Goal: Task Accomplishment & Management: Use online tool/utility

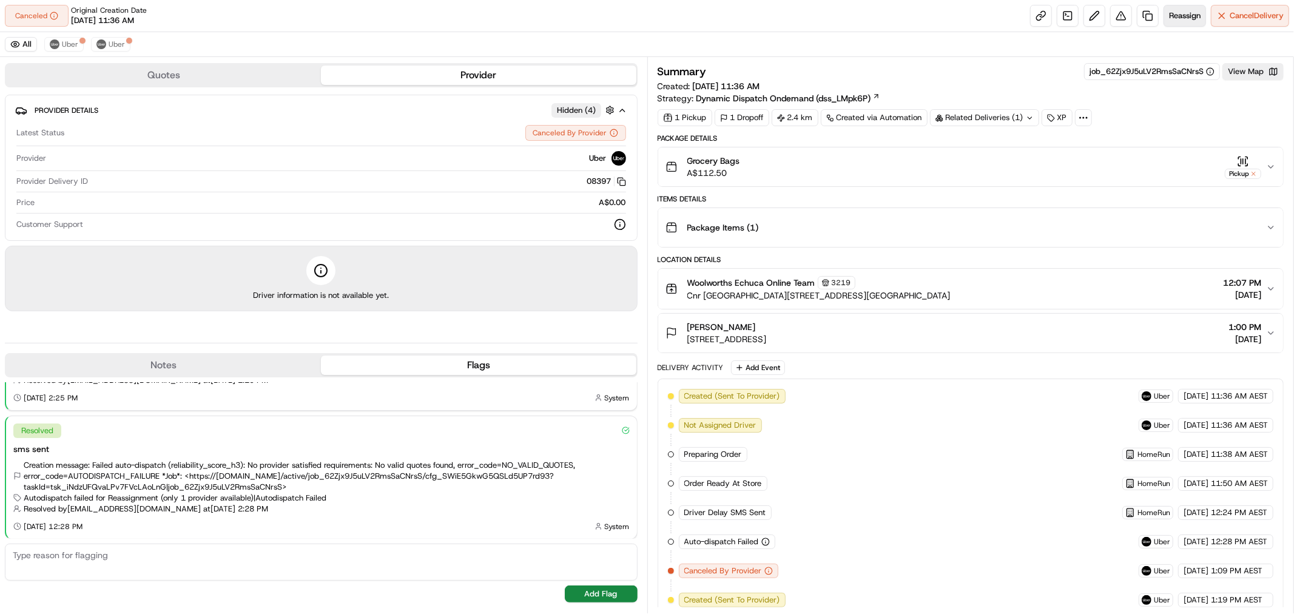
click at [1180, 21] on button "Reassign" at bounding box center [1184, 16] width 42 height 22
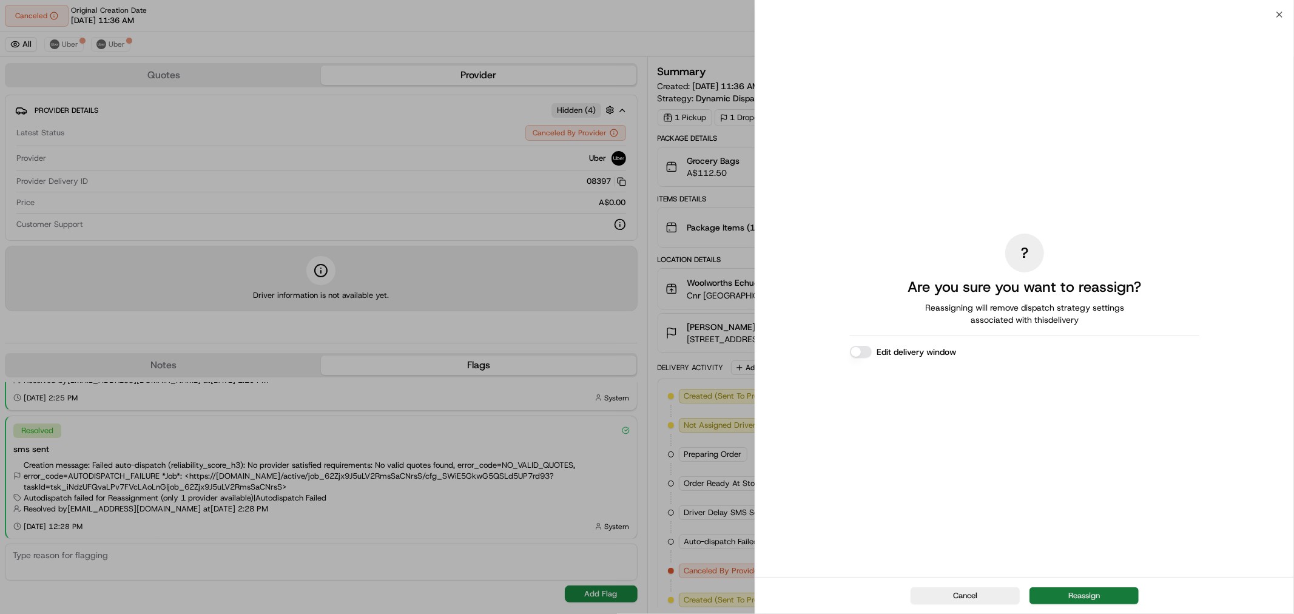
click at [1081, 591] on button "Reassign" at bounding box center [1083, 595] width 109 height 17
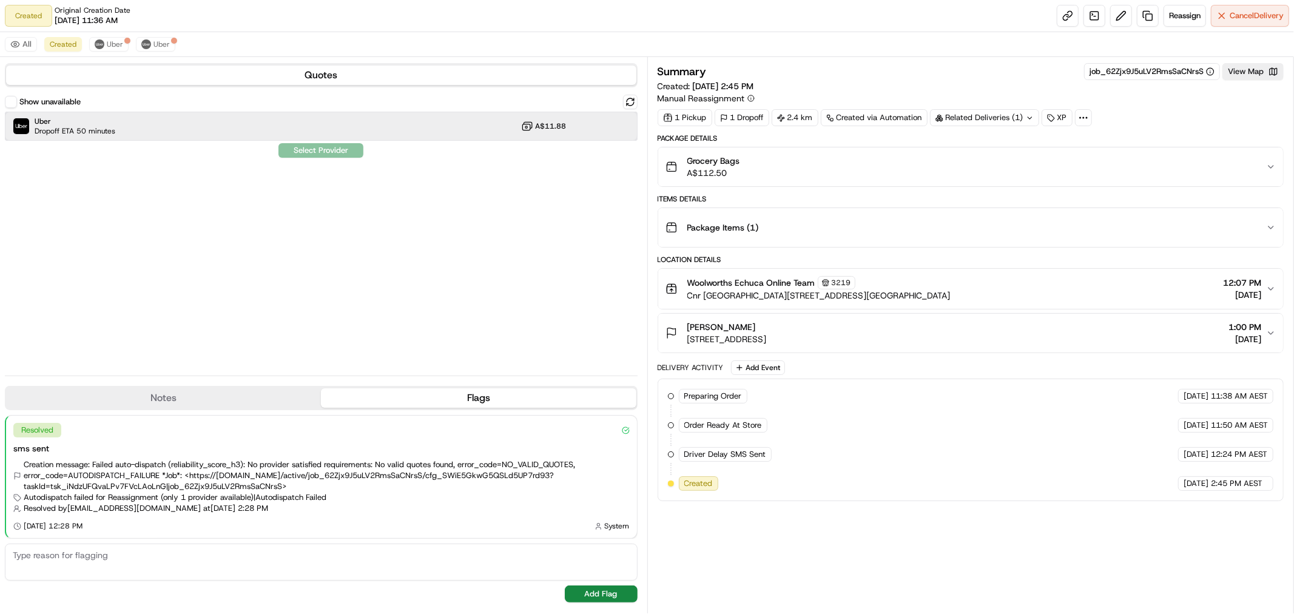
click at [199, 129] on div "Uber Dropoff ETA 50 minutes A$11.88" at bounding box center [321, 126] width 633 height 29
click at [318, 146] on button "Assign Provider" at bounding box center [321, 150] width 86 height 15
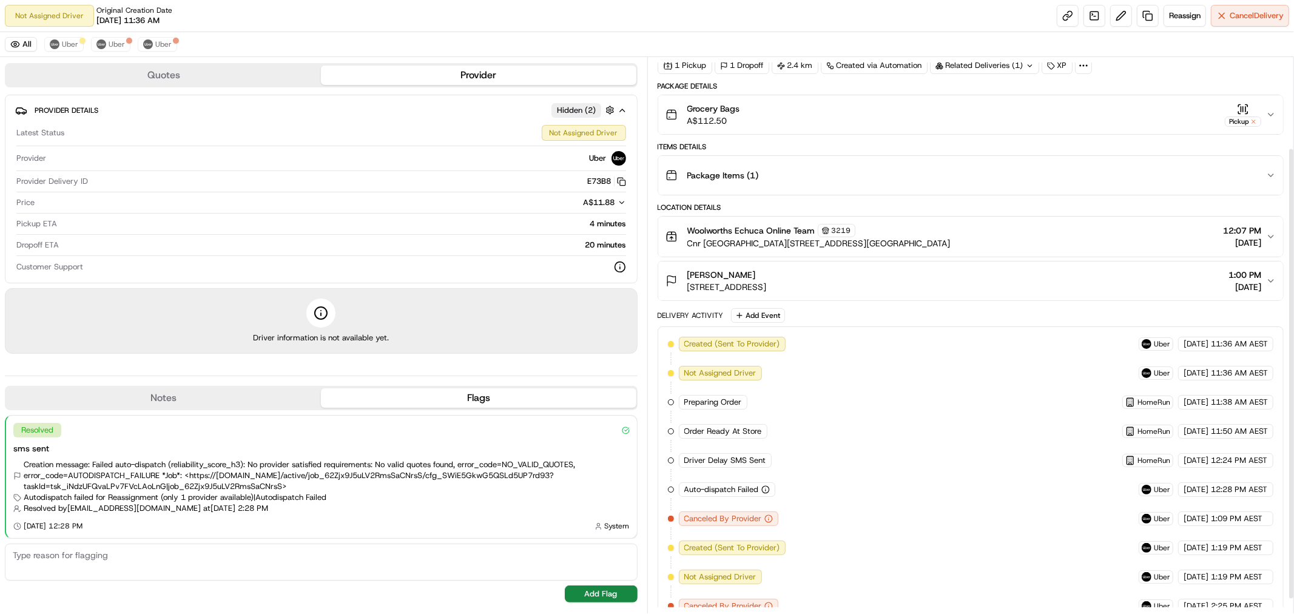
scroll to position [129, 0]
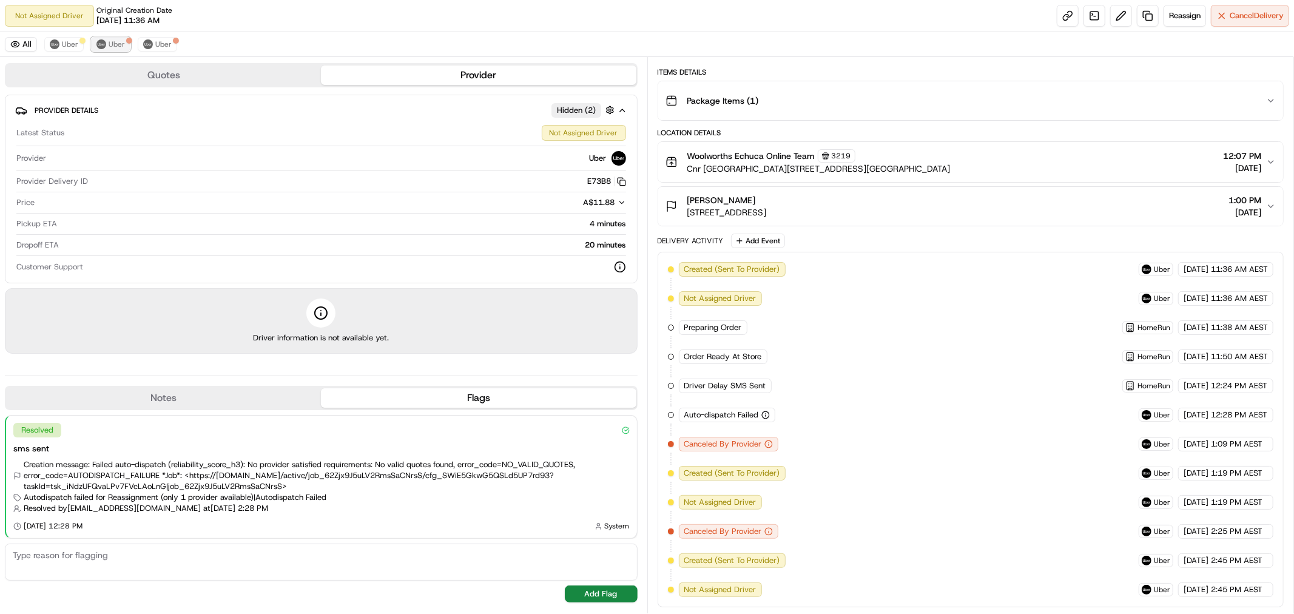
click at [118, 42] on span "Uber" at bounding box center [117, 44] width 16 height 10
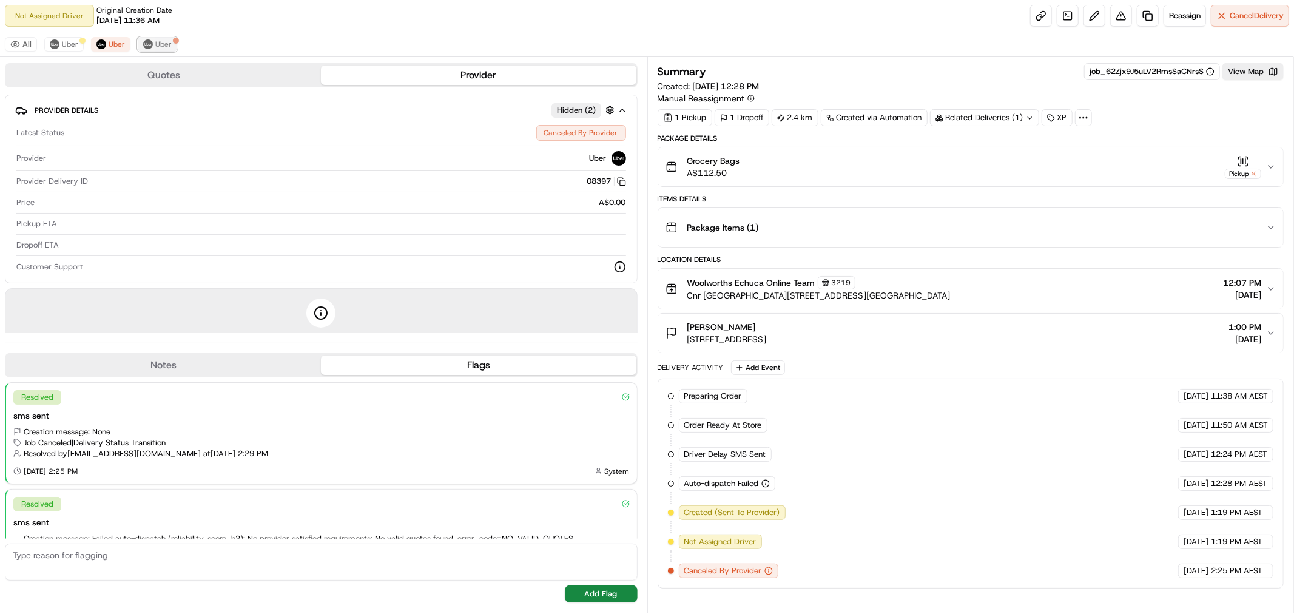
click at [146, 39] on button "Uber" at bounding box center [157, 44] width 39 height 15
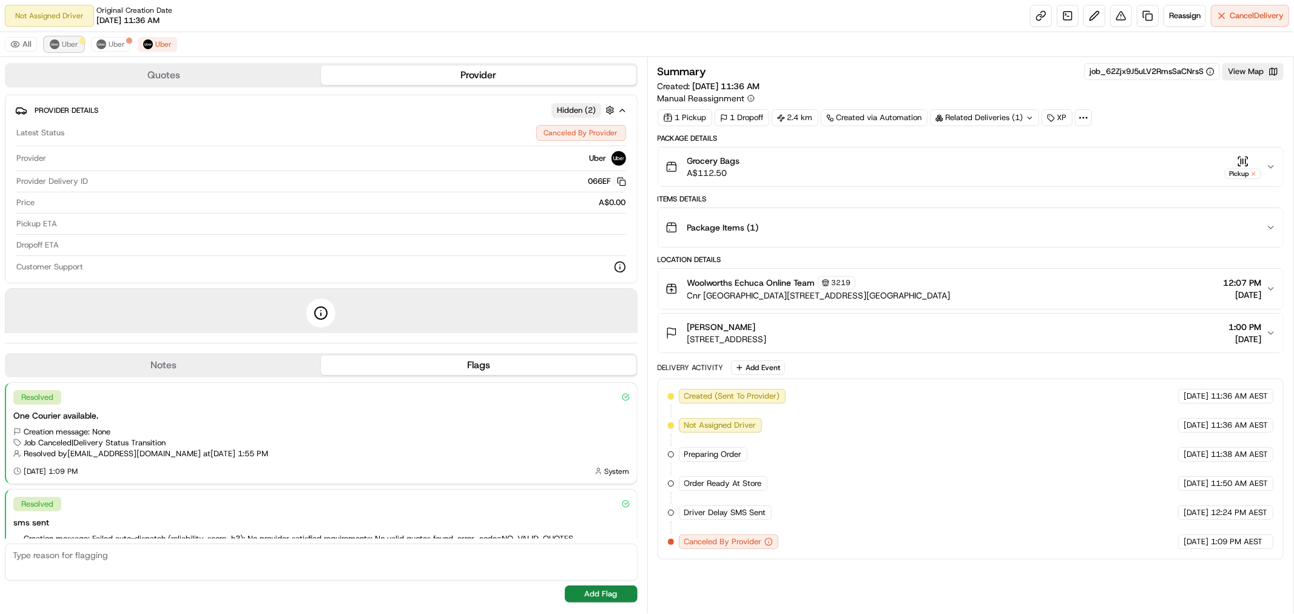
click at [79, 42] on div at bounding box center [82, 41] width 6 height 6
